Goal: Find specific page/section: Find specific page/section

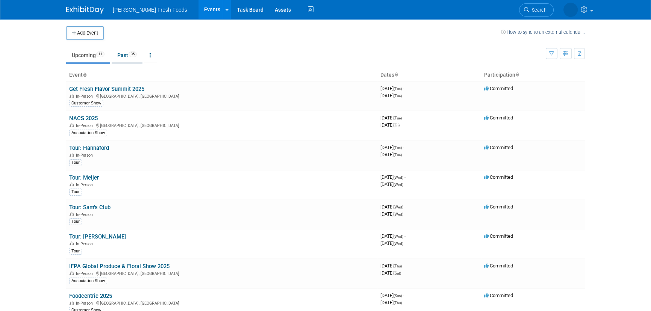
click at [126, 55] on link "Past 35" at bounding box center [127, 55] width 31 height 14
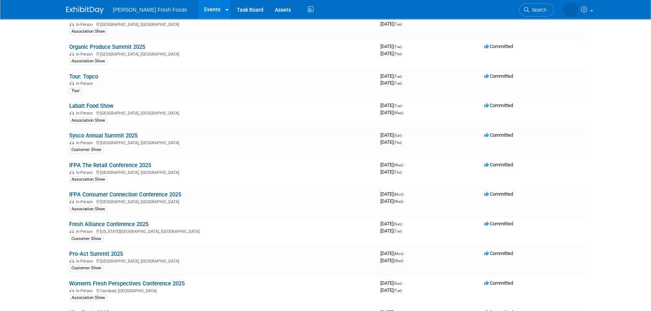
scroll to position [487, 0]
click at [342, 130] on td "Sysco Annual Summit 2025 In-Person Monterey, CA Customer Show" at bounding box center [221, 142] width 311 height 30
